Goal: Task Accomplishment & Management: Complete application form

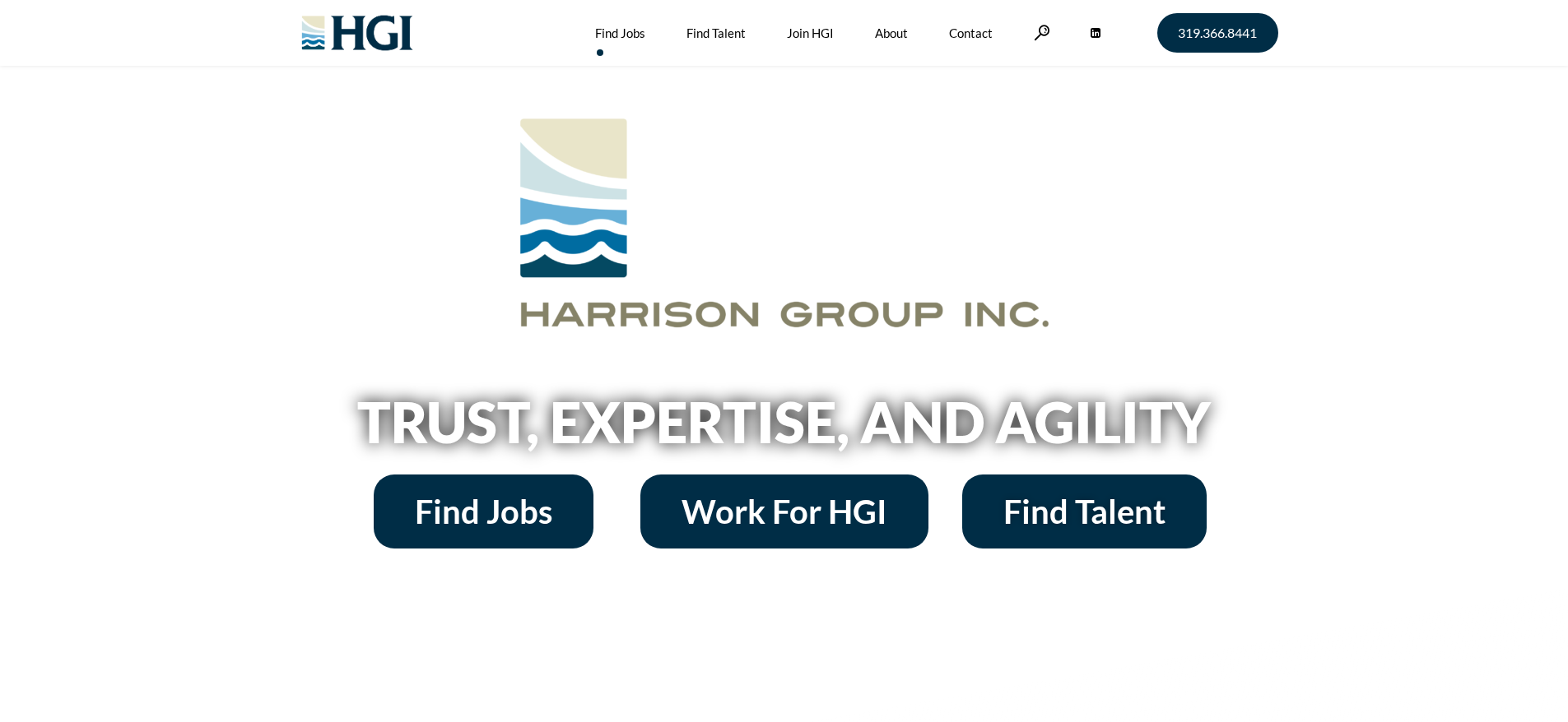
click at [620, 33] on link "Find Jobs" at bounding box center [621, 32] width 50 height 66
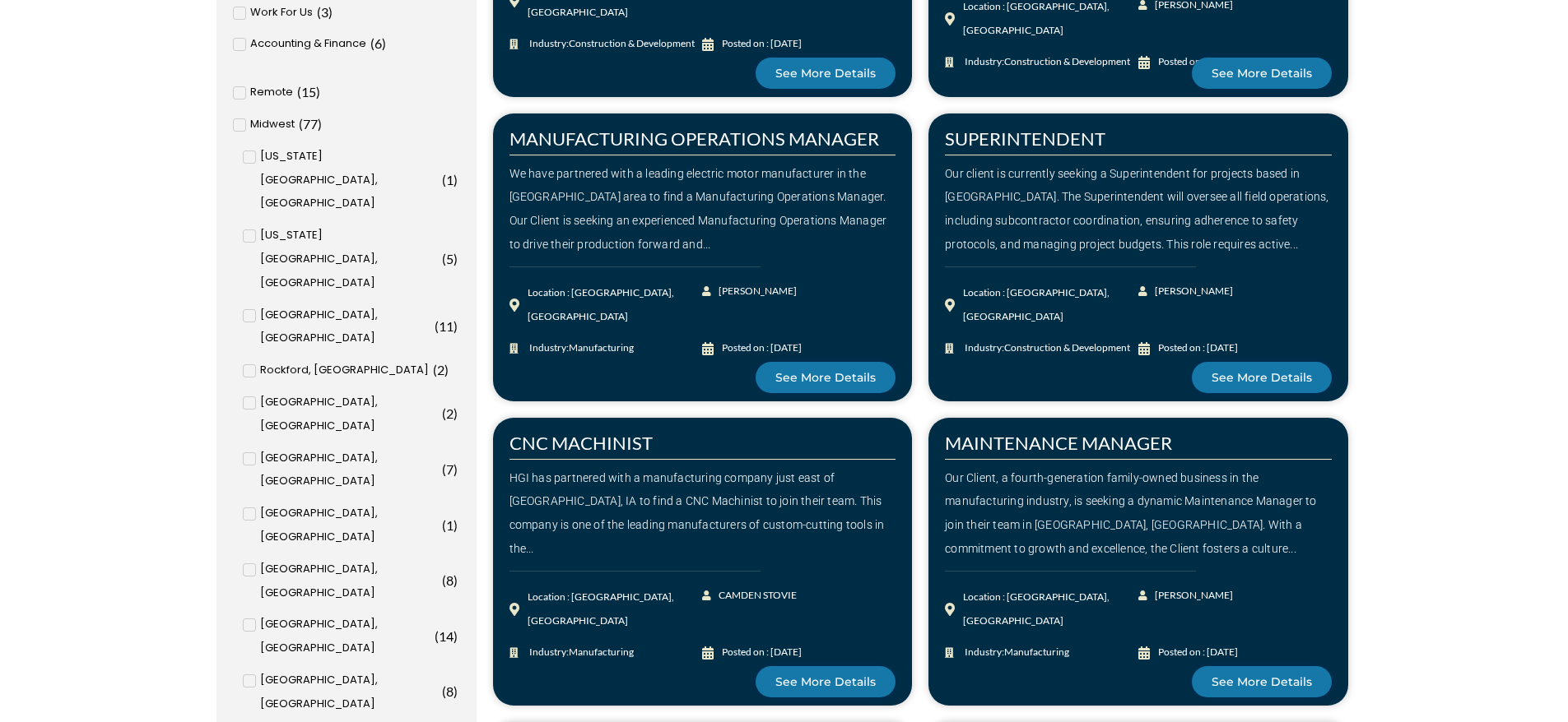
scroll to position [823, 0]
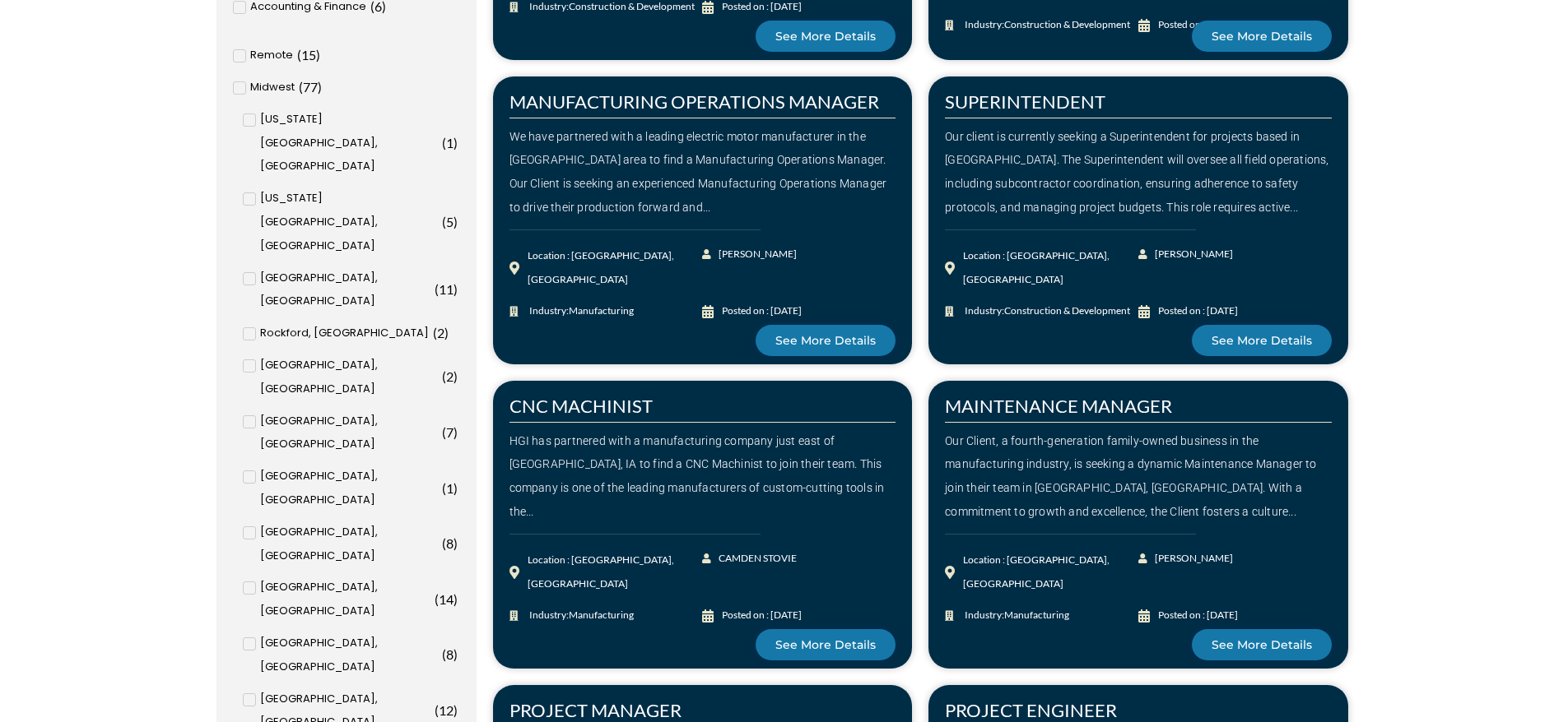
click at [250, 639] on icon at bounding box center [249, 644] width 5 height 10
click at [0, 0] on input "Des Moines, IA ( 8 )" at bounding box center [0, 0] width 0 height 0
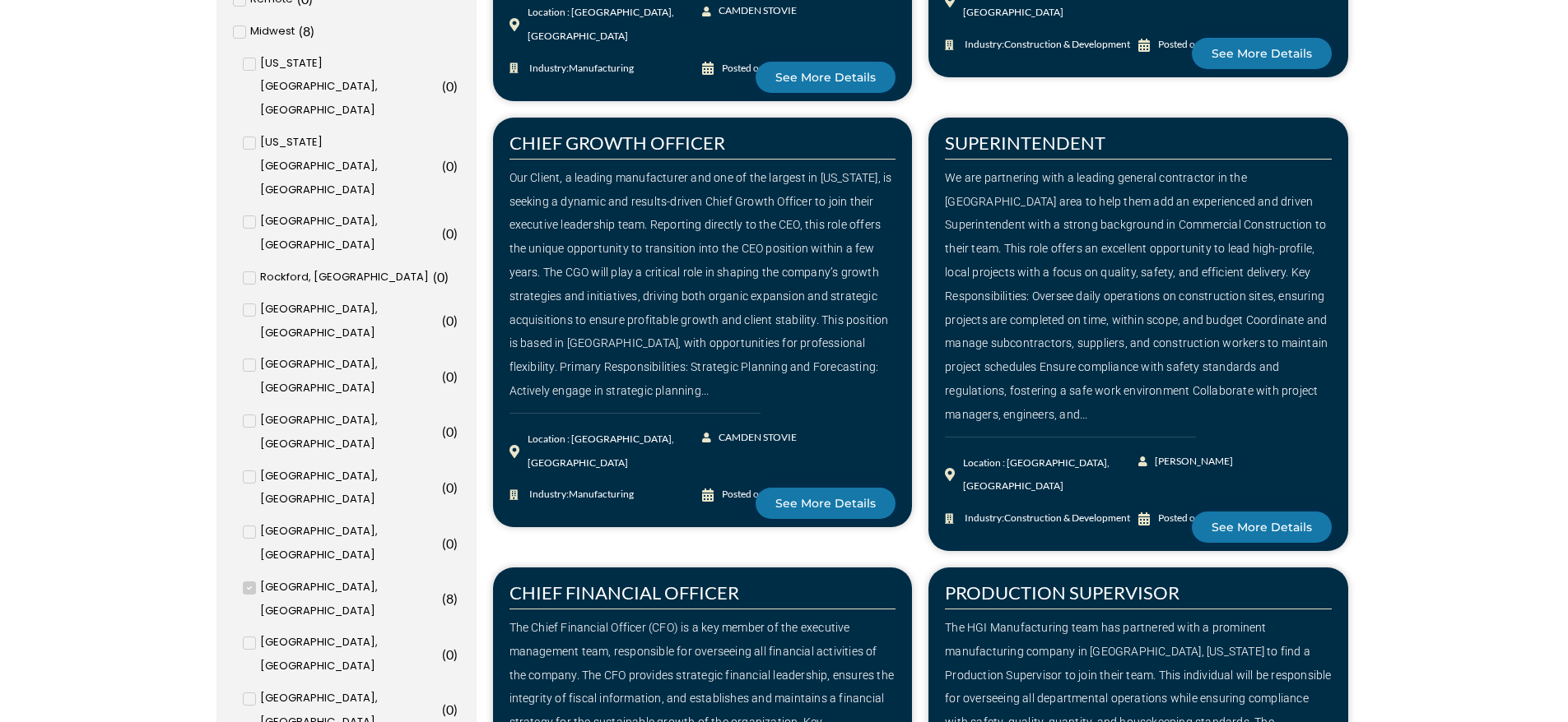
scroll to position [953, 0]
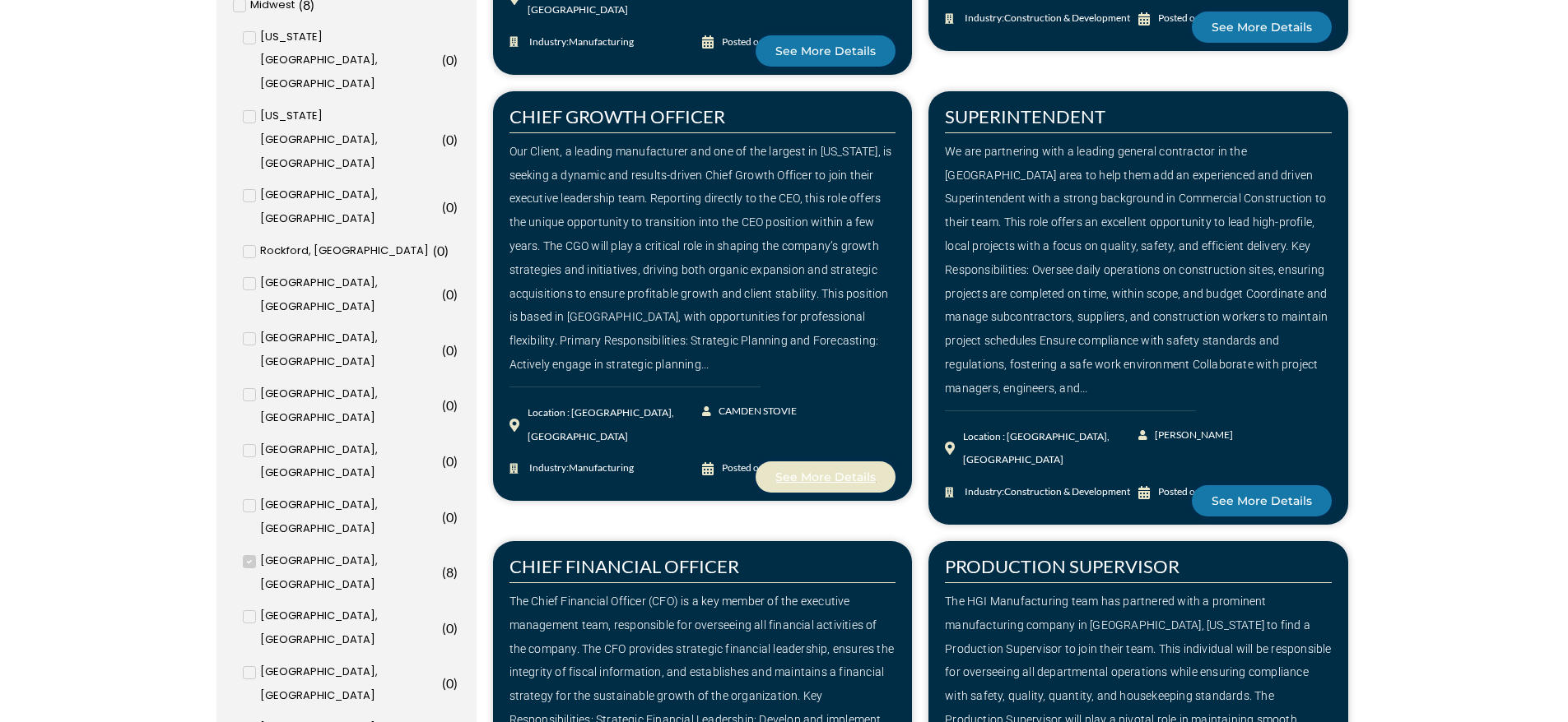
click at [833, 472] on span "See More Details" at bounding box center [826, 477] width 101 height 12
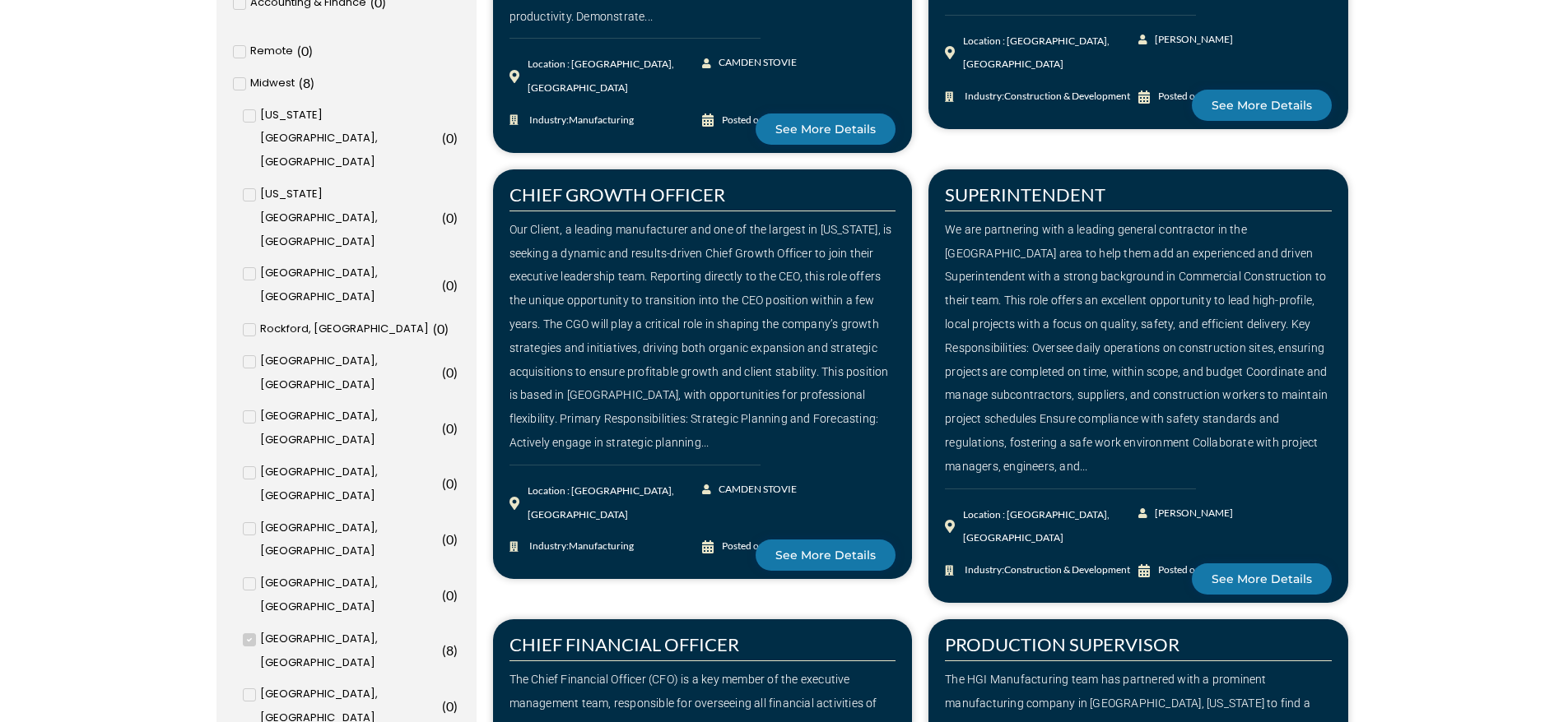
scroll to position [840, 0]
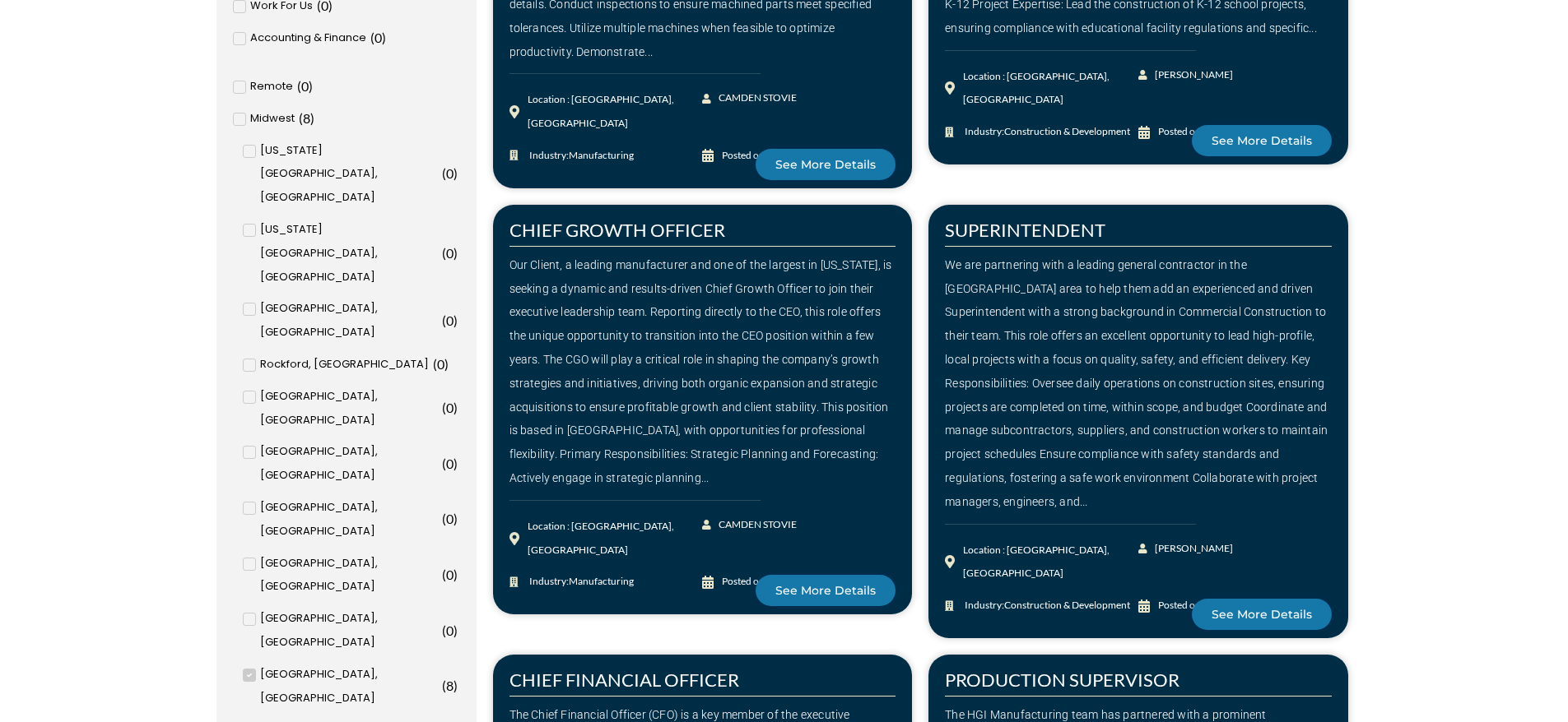
click at [248, 674] on icon at bounding box center [249, 676] width 5 height 5
click at [0, 0] on input "Des Moines, IA ( 8 )" at bounding box center [0, 0] width 0 height 0
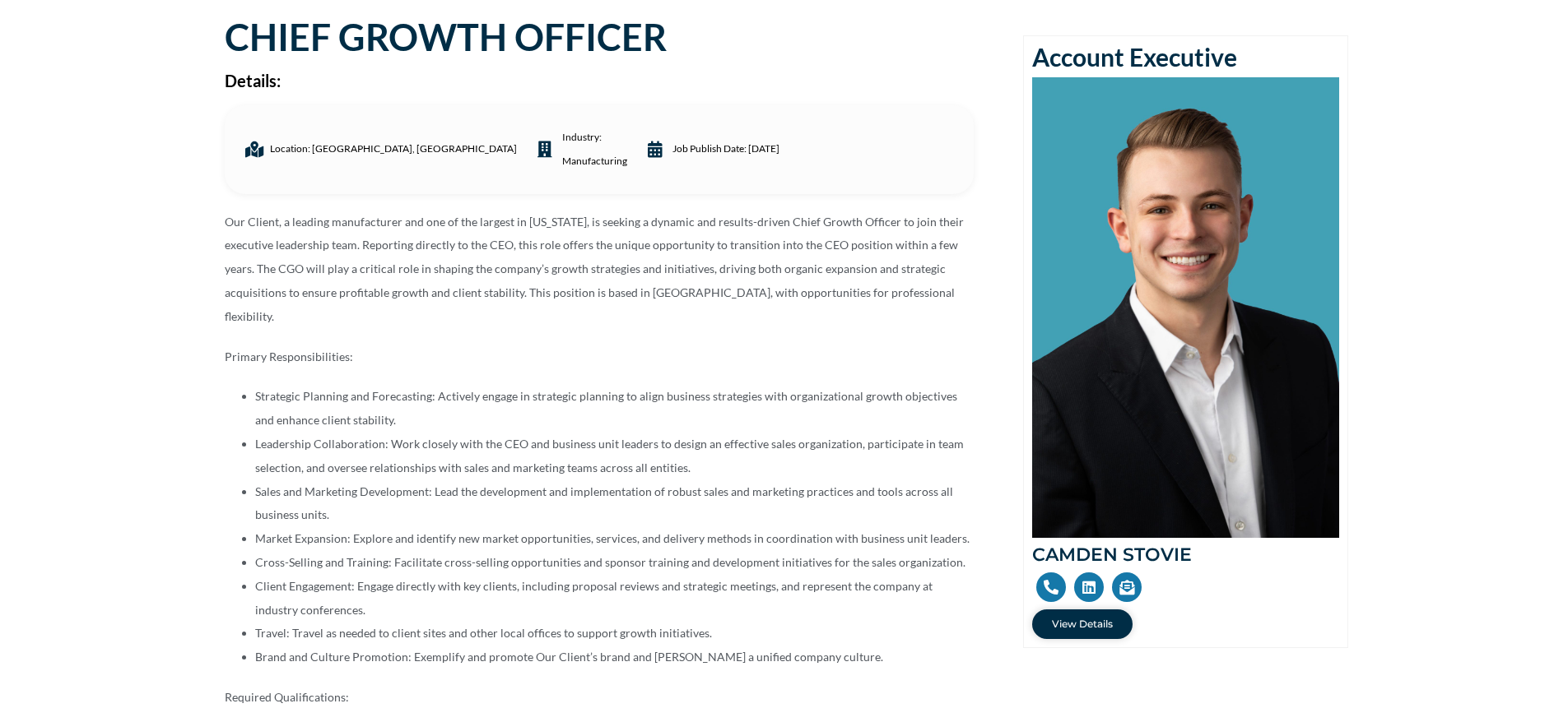
scroll to position [165, 0]
